Goal: Task Accomplishment & Management: Use online tool/utility

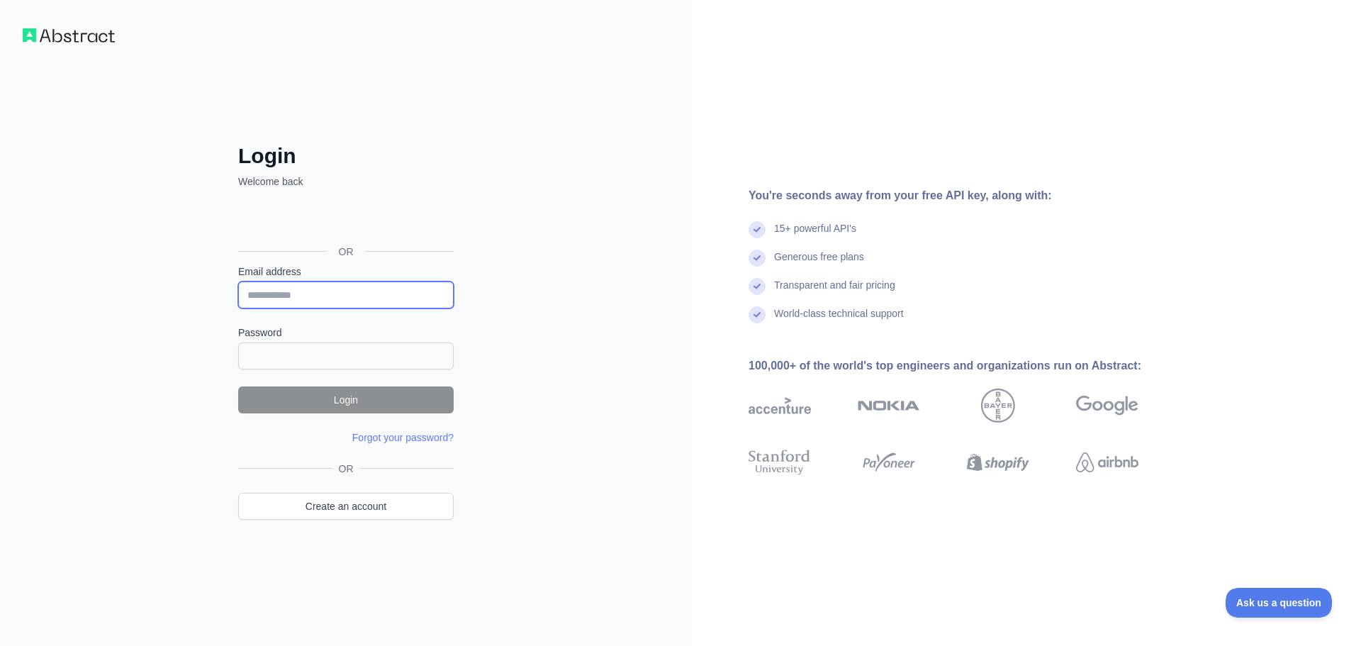
type input "**********"
click at [498, 357] on div "**********" at bounding box center [346, 323] width 692 height 646
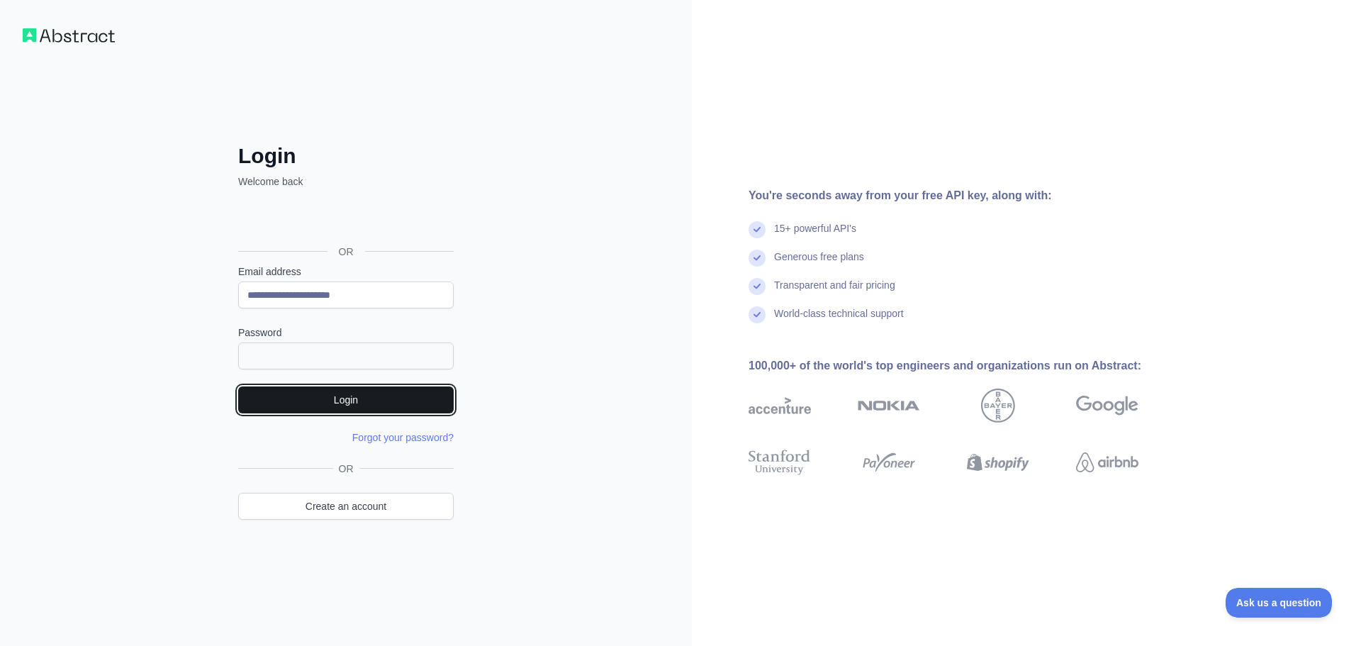
click at [394, 386] on button "Login" at bounding box center [345, 399] width 215 height 27
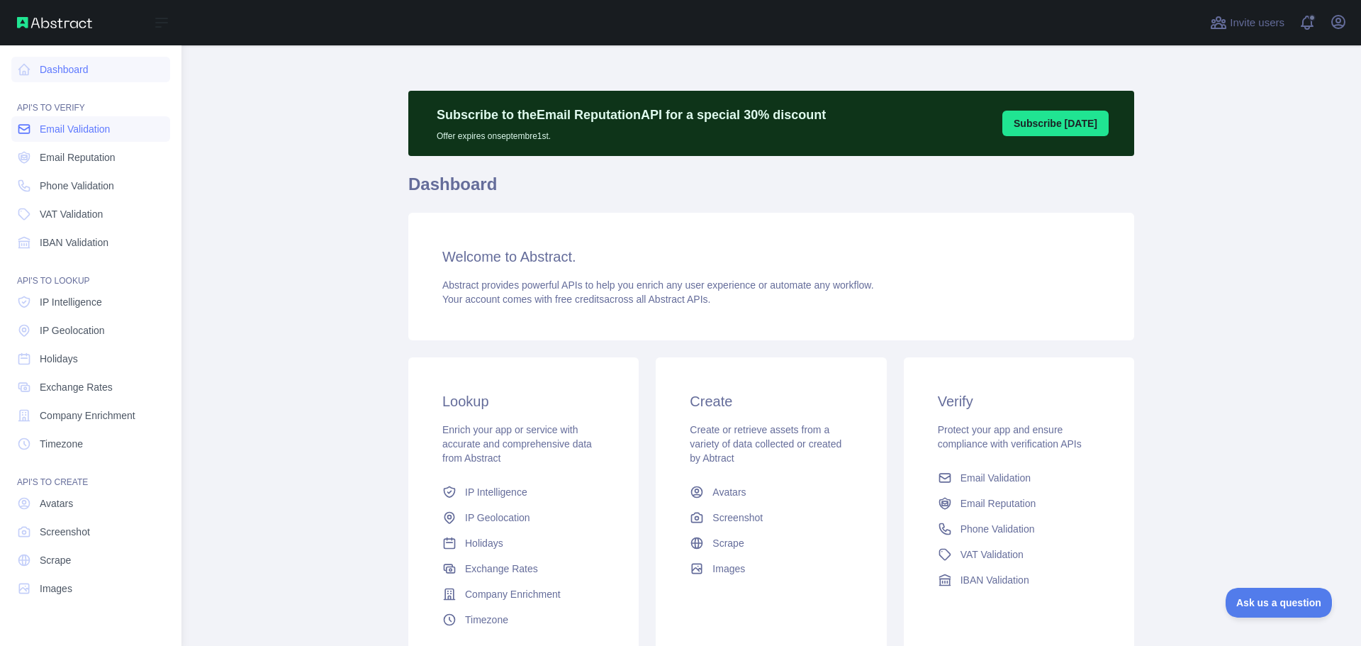
click at [71, 131] on span "Email Validation" at bounding box center [75, 129] width 70 height 14
